Goal: Task Accomplishment & Management: Use online tool/utility

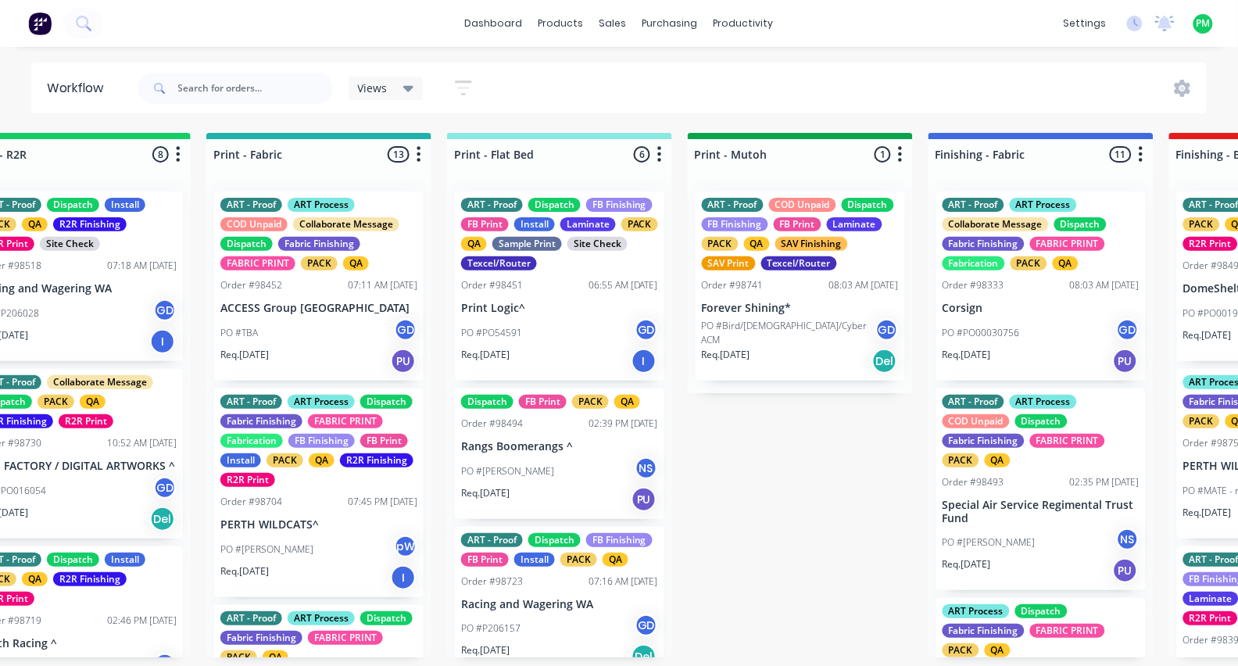
scroll to position [0, 1994]
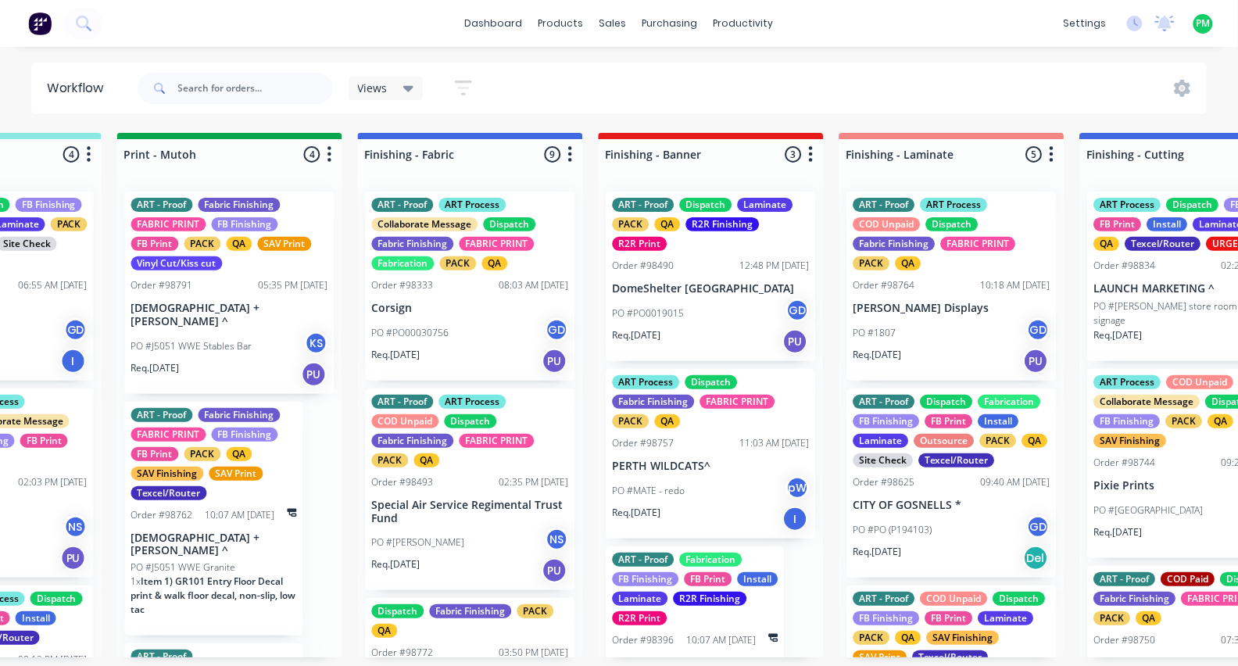
scroll to position [0, 2542]
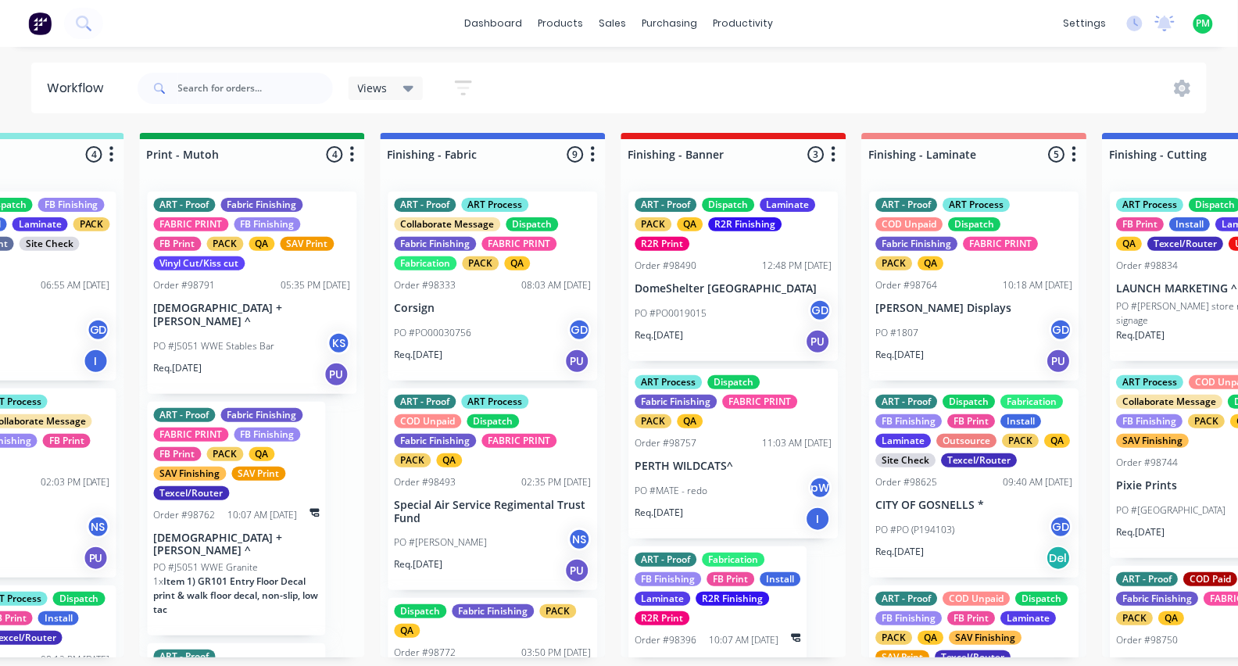
click at [716, 277] on div "ART - Proof Dispatch Laminate PACK QA R2R Finishing R2R Print Order #98490 12:4…" at bounding box center [733, 276] width 209 height 170
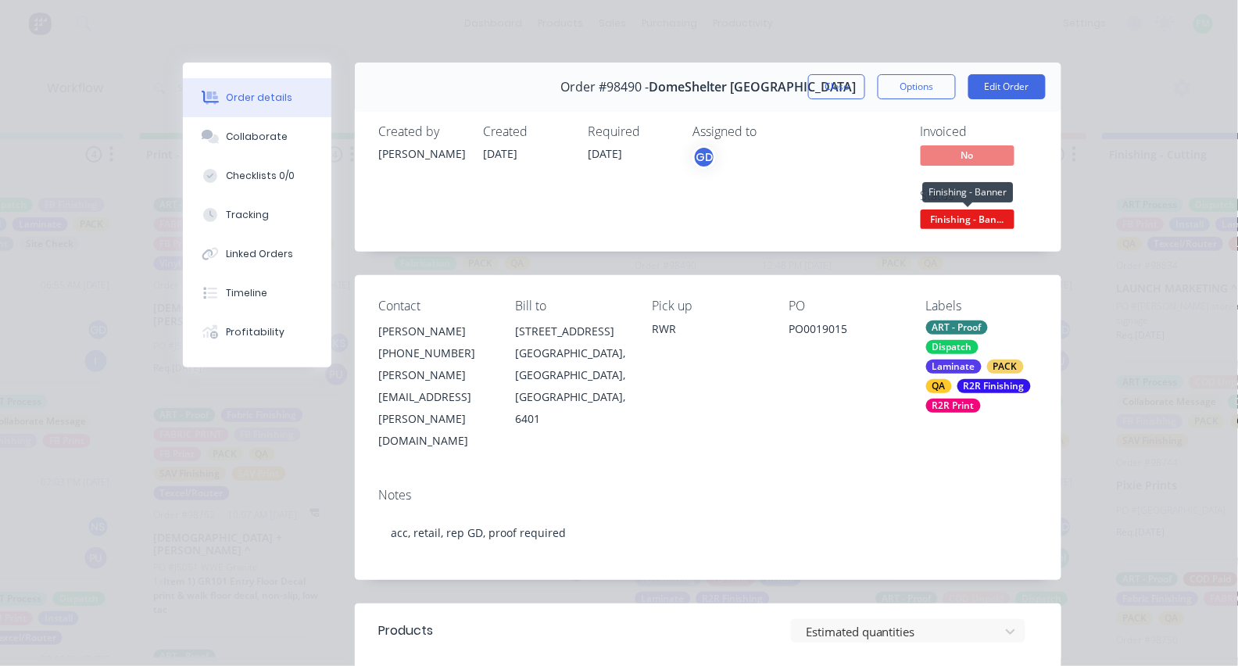
click at [943, 216] on span "Finishing - Ban..." at bounding box center [968, 219] width 94 height 20
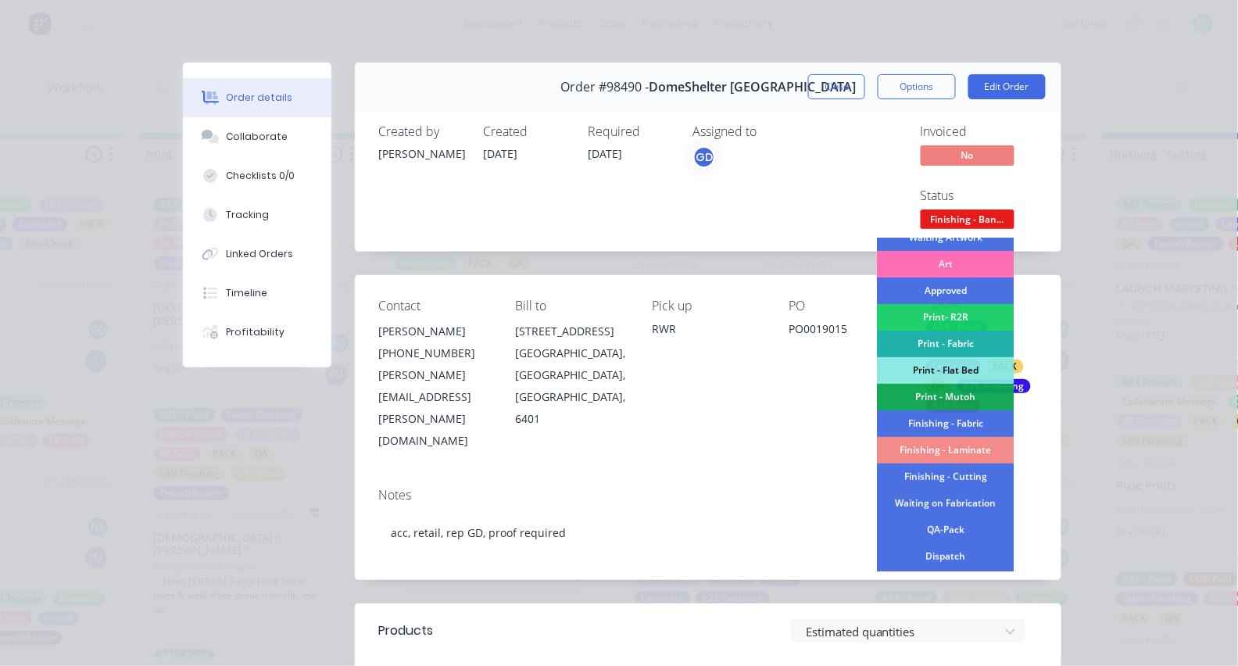
scroll to position [147, 0]
click at [944, 320] on div "Print- R2R" at bounding box center [946, 317] width 137 height 27
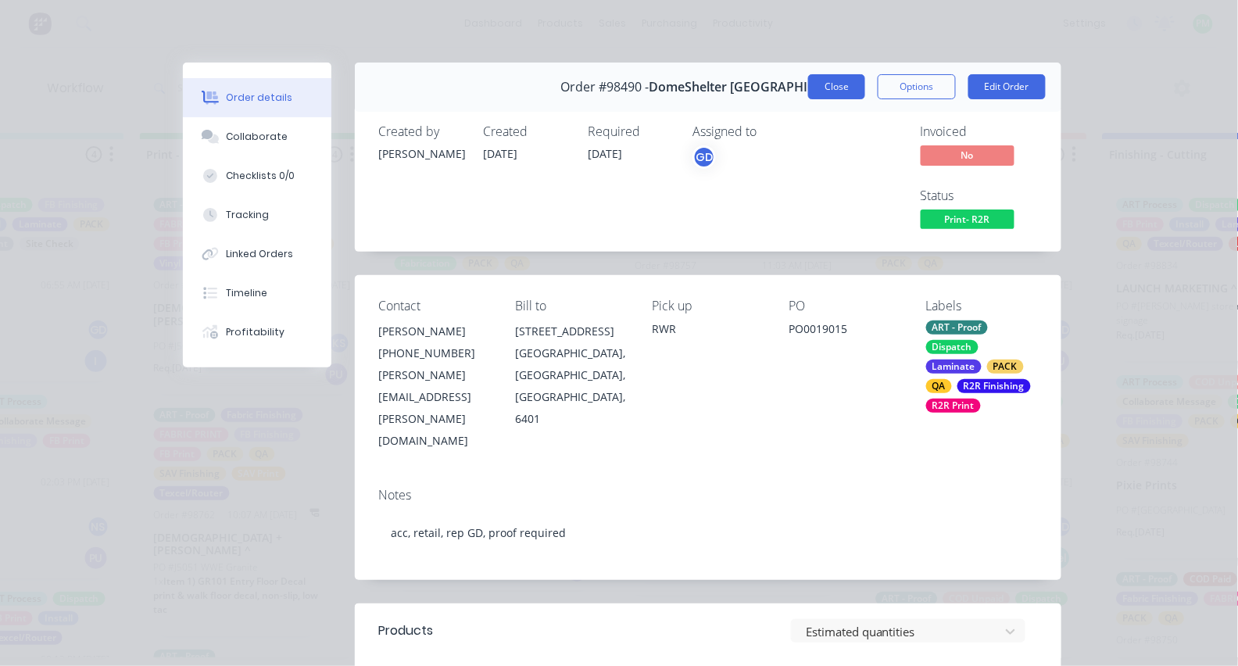
click at [835, 82] on button "Close" at bounding box center [836, 86] width 57 height 25
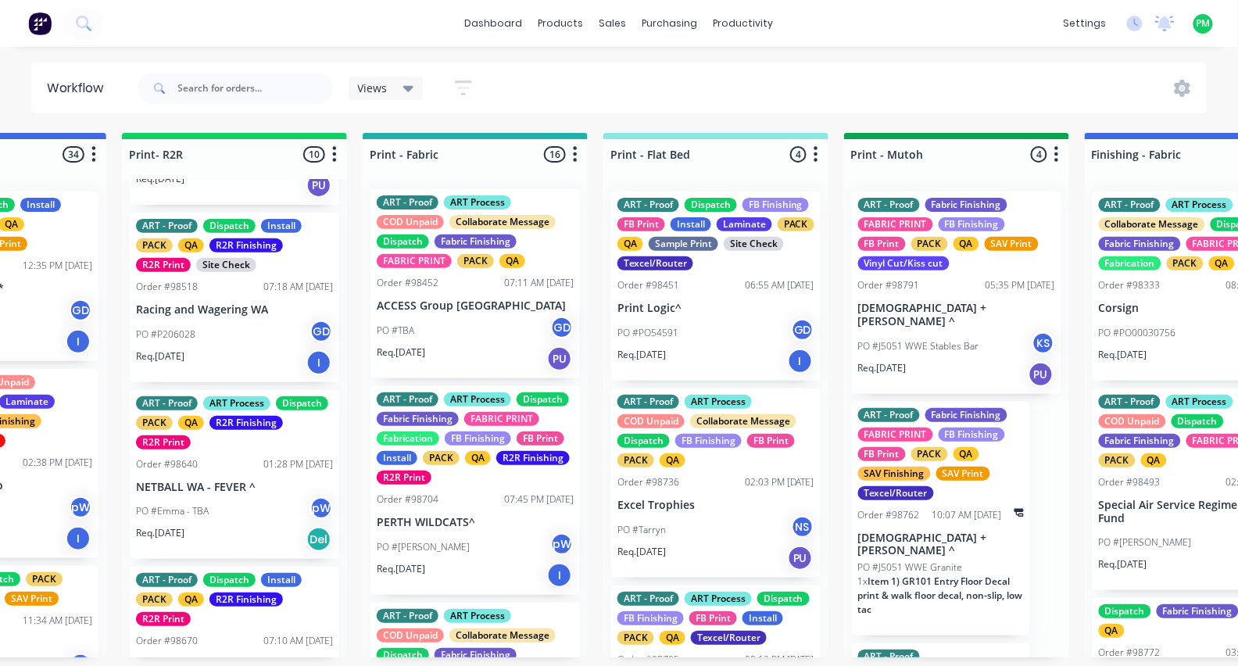
scroll to position [180, 0]
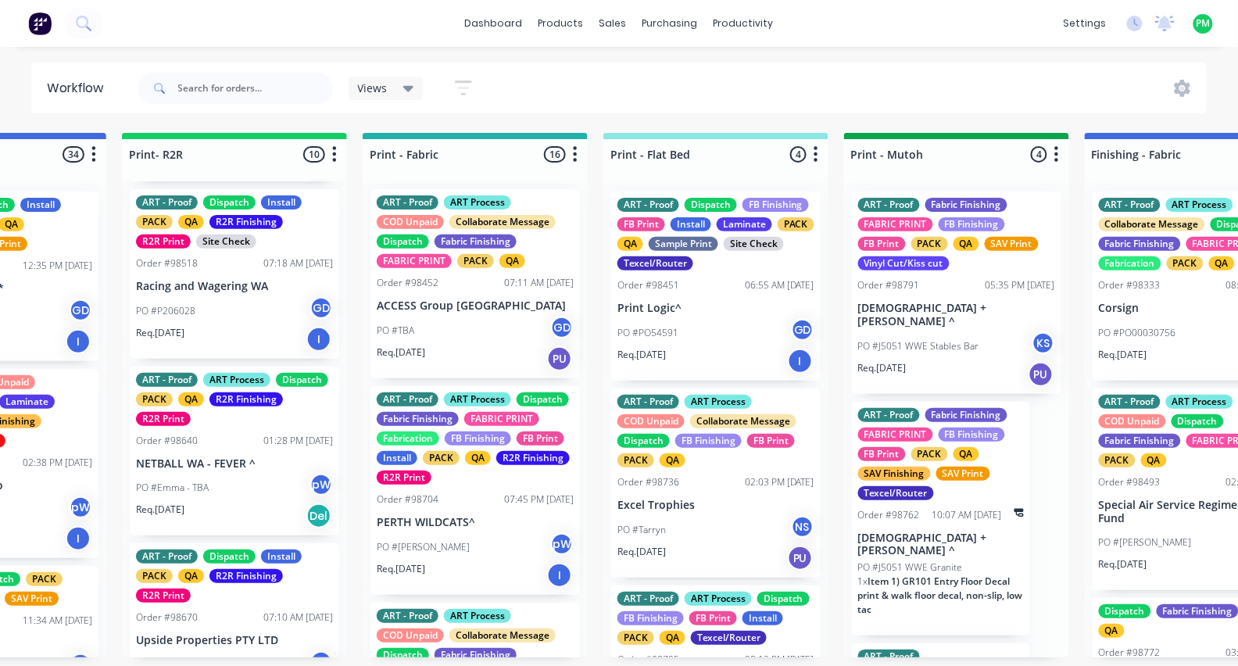
click at [238, 287] on p "Racing and Wagering WA" at bounding box center [234, 286] width 197 height 13
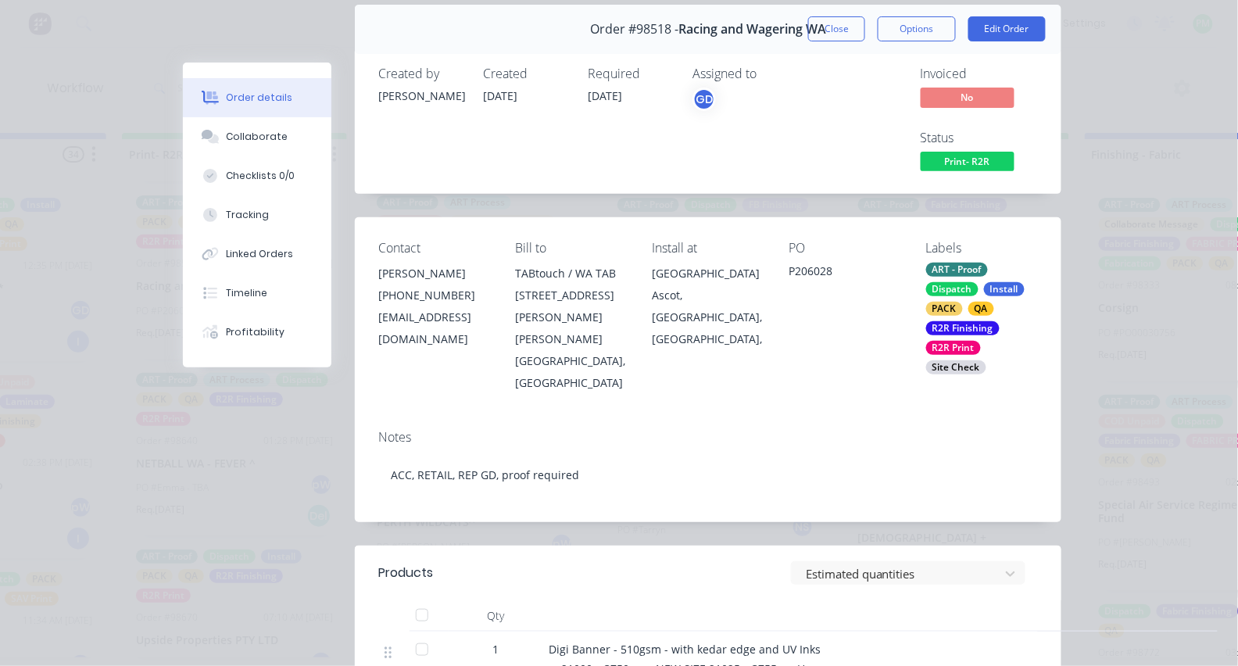
scroll to position [39, 0]
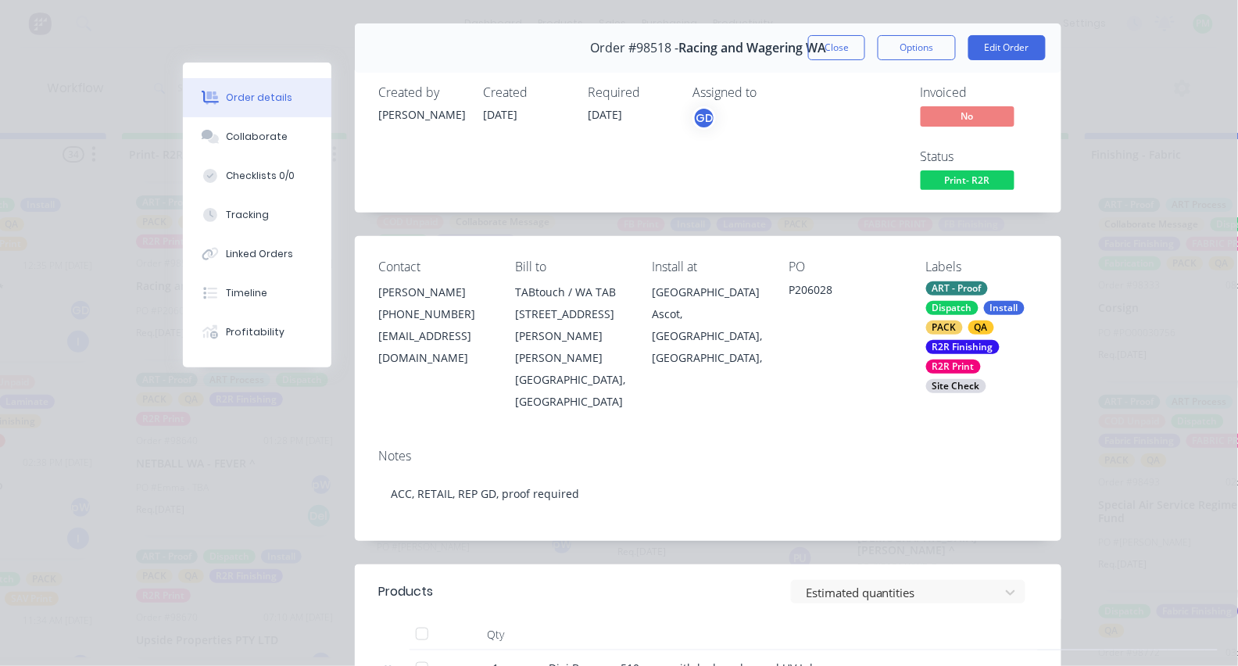
click at [989, 178] on span "Print- R2R" at bounding box center [968, 180] width 94 height 20
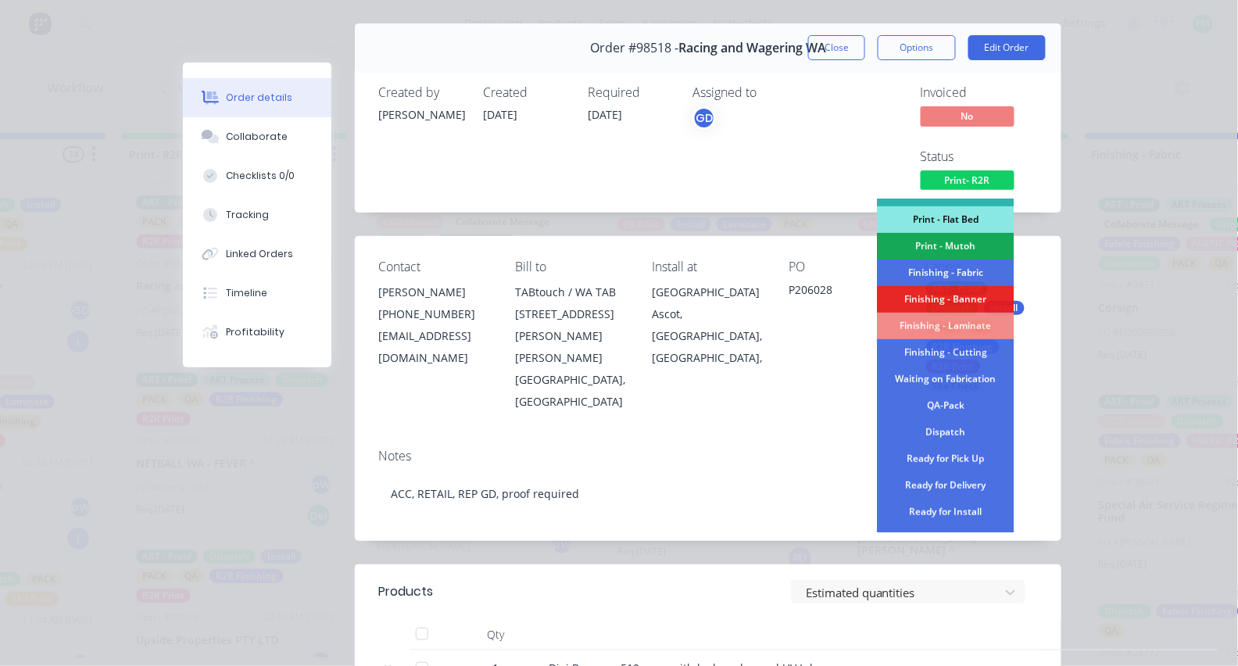
scroll to position [235, 0]
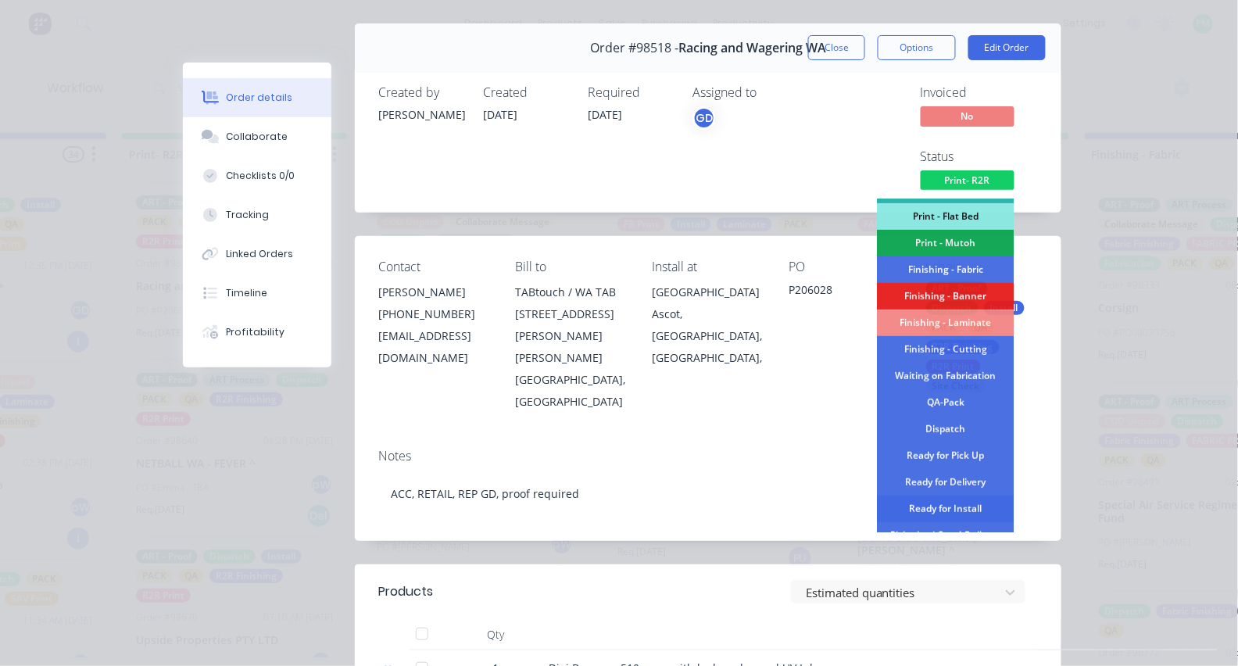
click at [950, 502] on div "Ready for Install" at bounding box center [946, 508] width 137 height 27
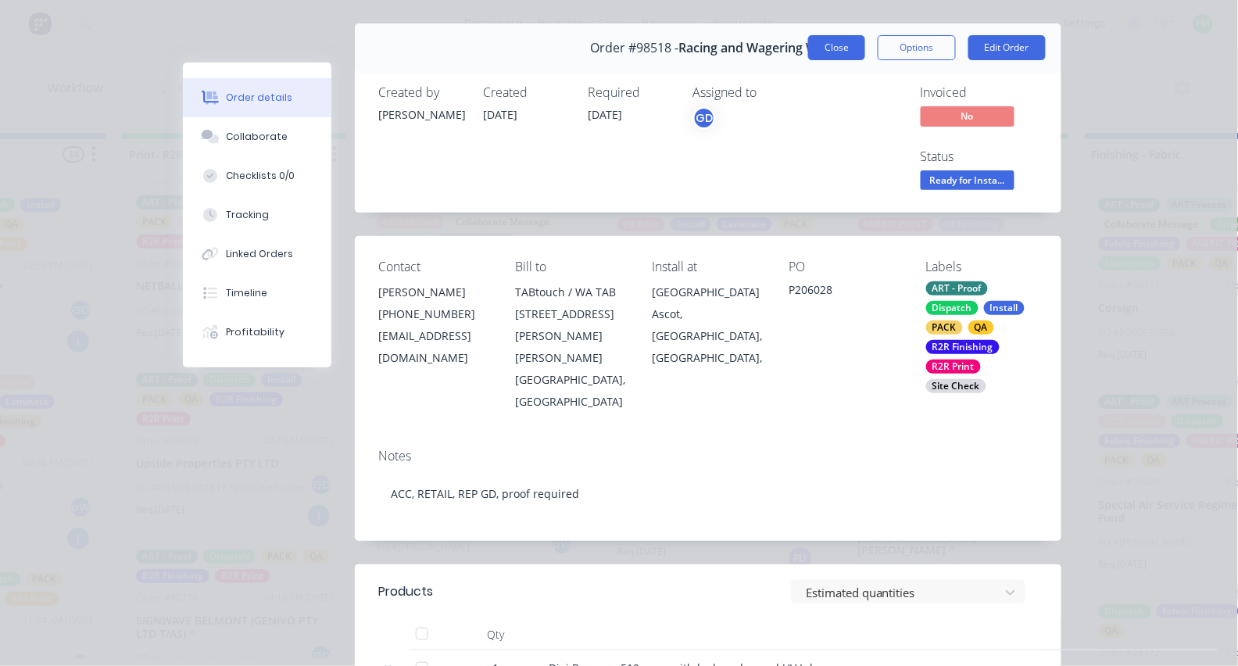
click at [840, 48] on button "Close" at bounding box center [836, 47] width 57 height 25
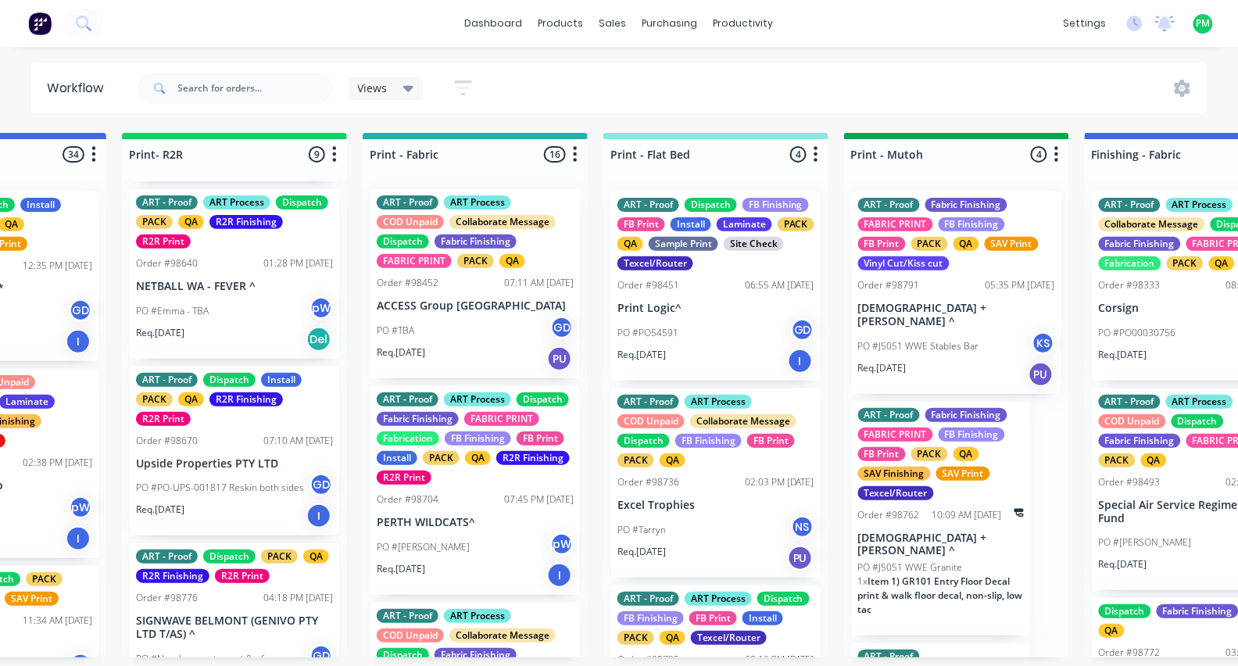
click at [246, 281] on p "NETBALL WA - FEVER ^" at bounding box center [234, 286] width 197 height 13
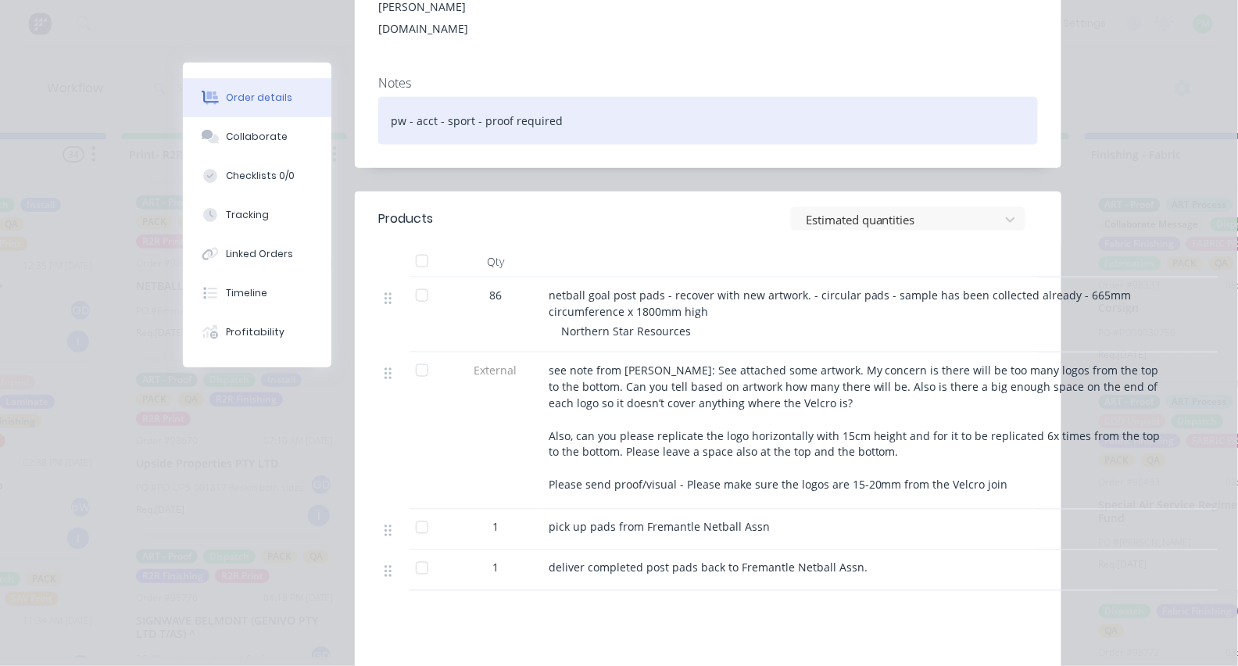
scroll to position [446, 0]
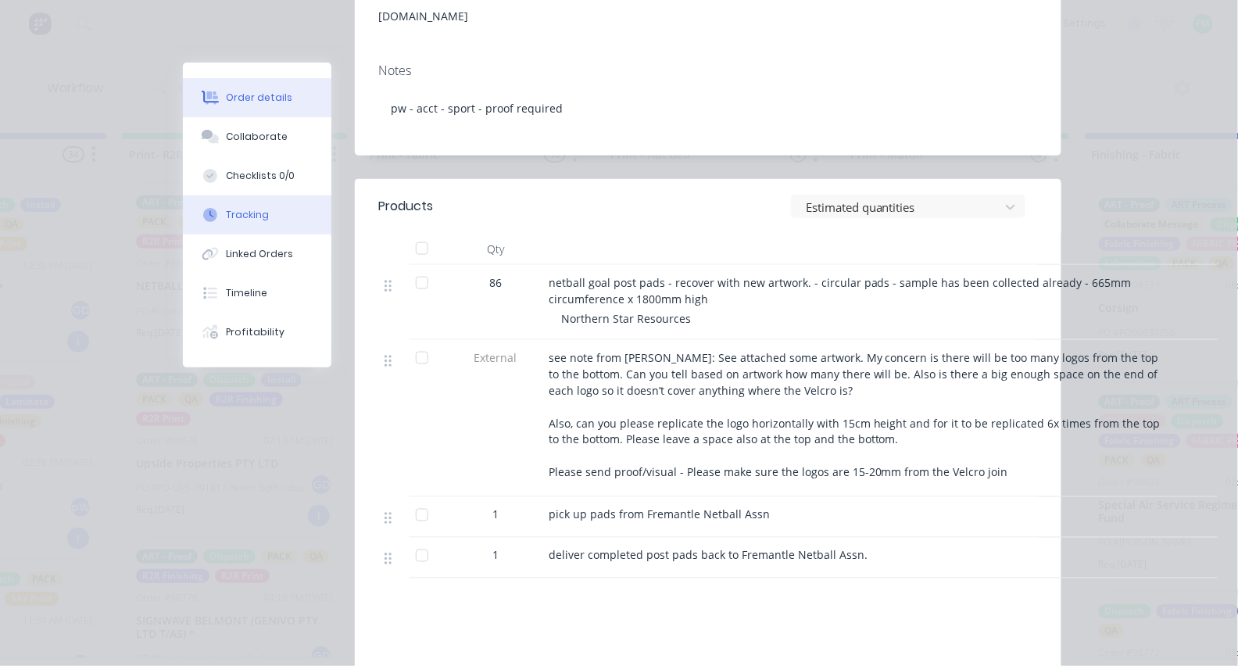
click at [252, 205] on button "Tracking" at bounding box center [257, 214] width 148 height 39
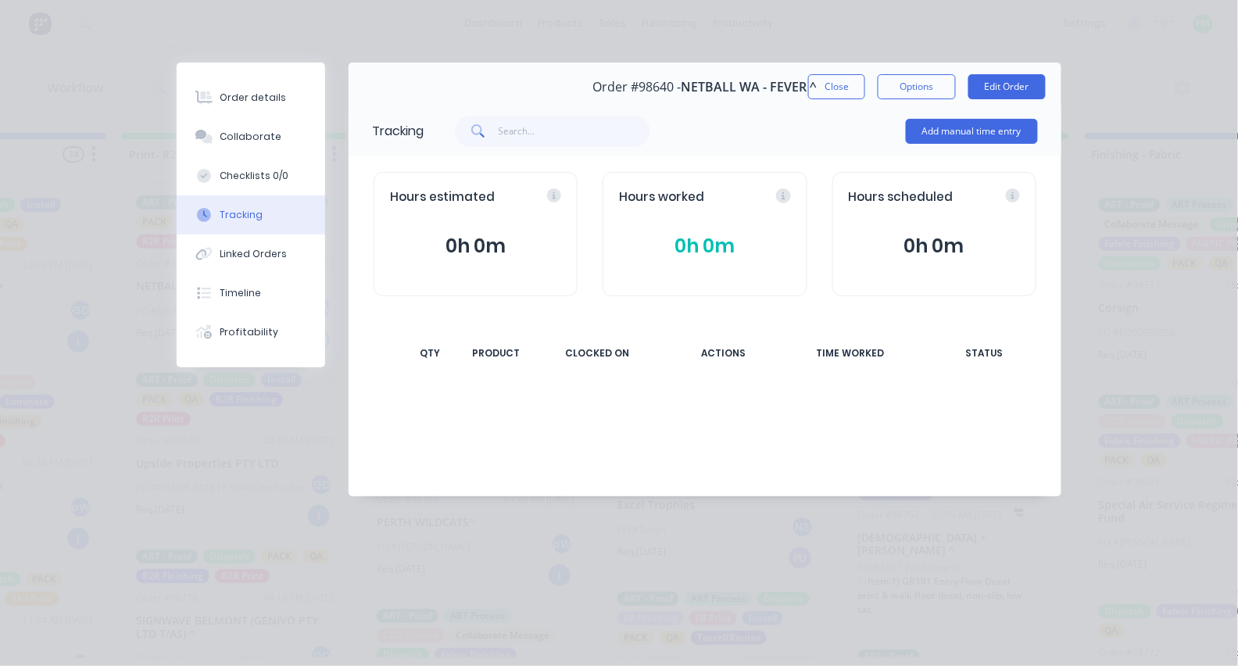
scroll to position [0, 0]
click at [249, 222] on div "Tracking" at bounding box center [241, 215] width 43 height 14
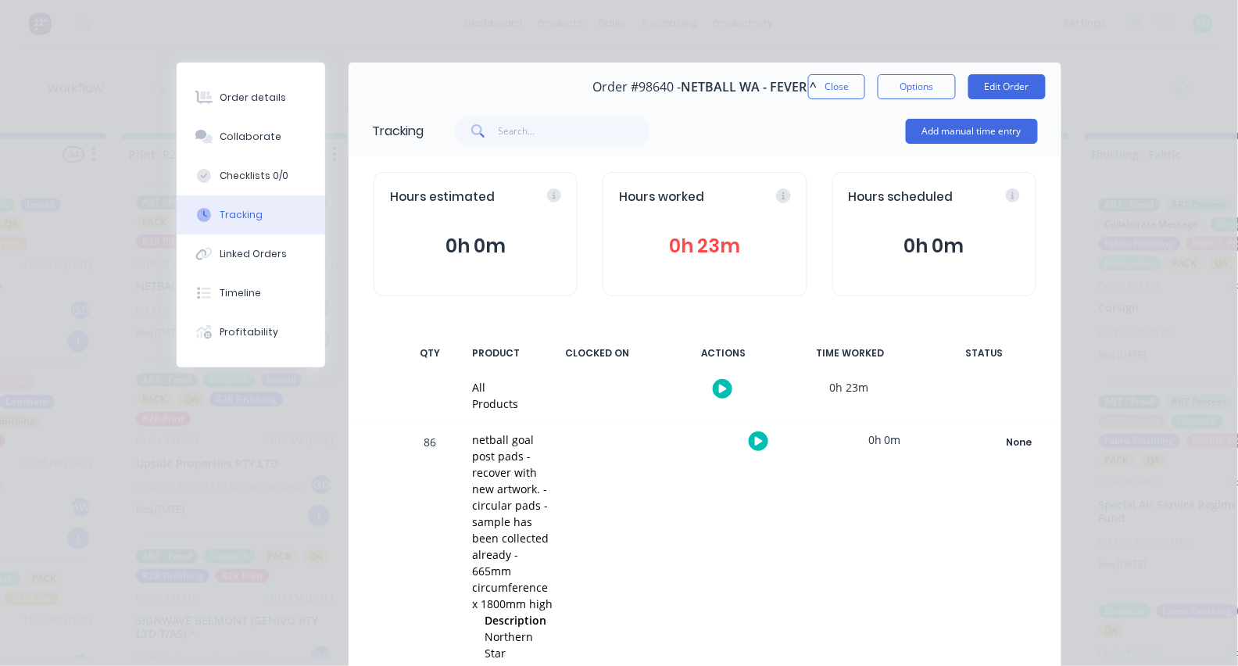
scroll to position [18, 0]
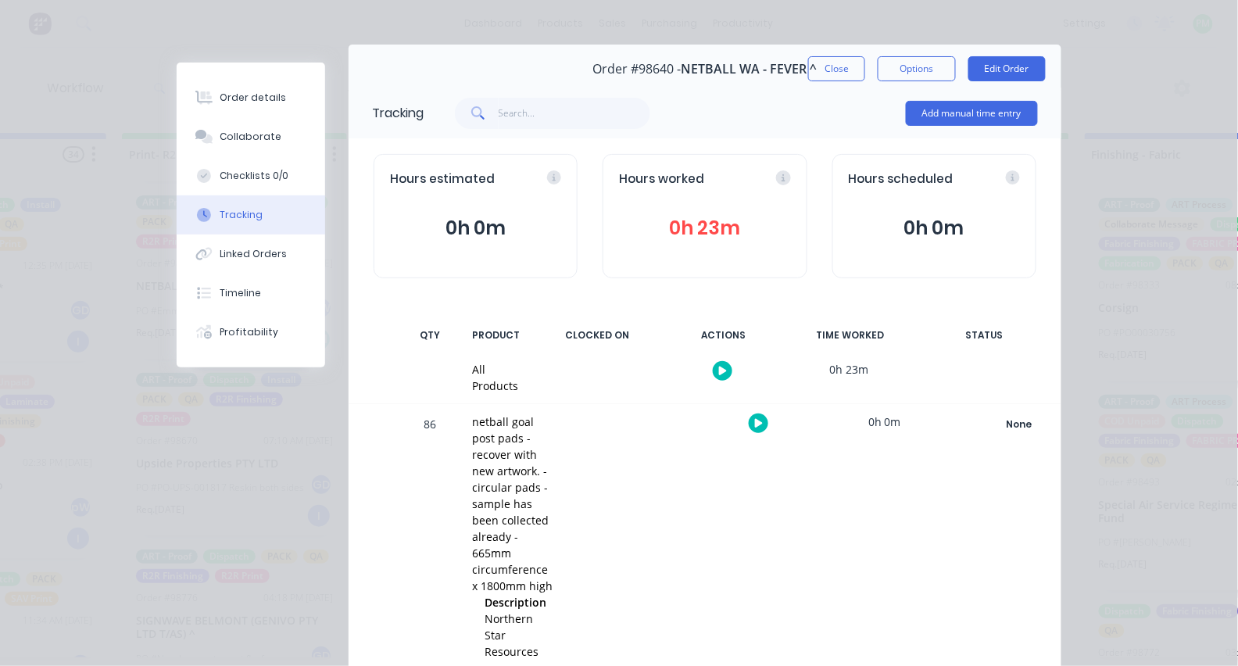
click at [755, 424] on icon "button" at bounding box center [759, 423] width 8 height 9
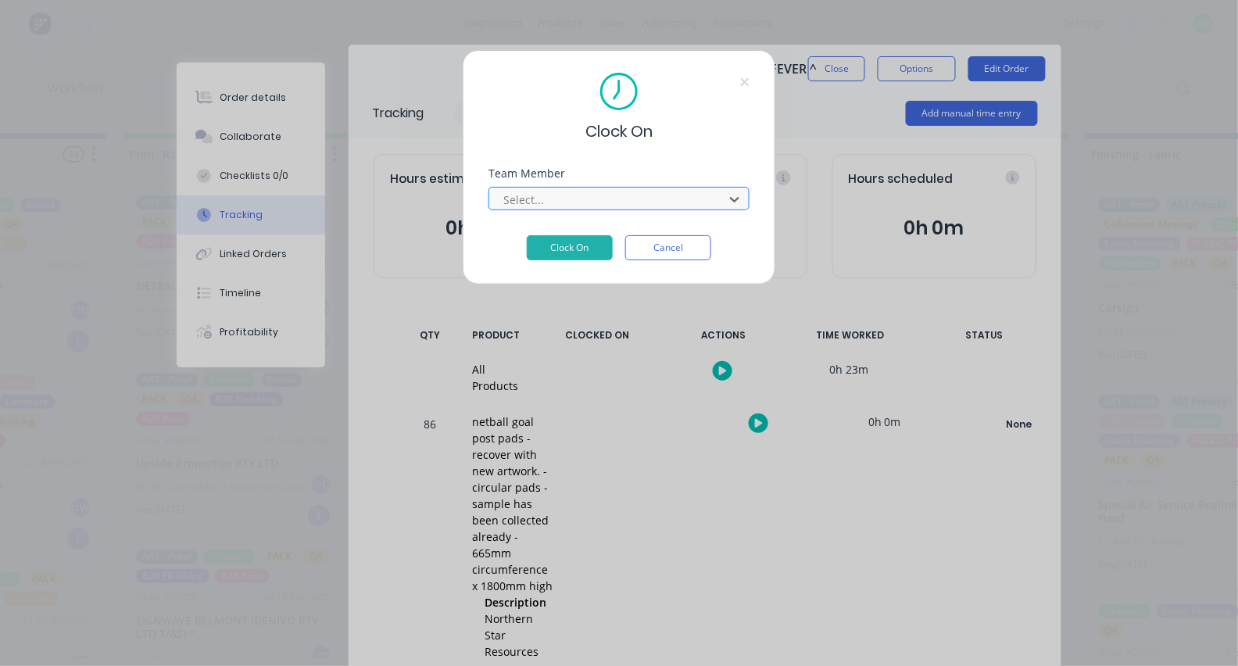
click at [581, 209] on div at bounding box center [609, 200] width 214 height 20
type input "prod"
click at [570, 252] on button "Clock On" at bounding box center [570, 247] width 86 height 25
